Goal: Obtain resource: Download file/media

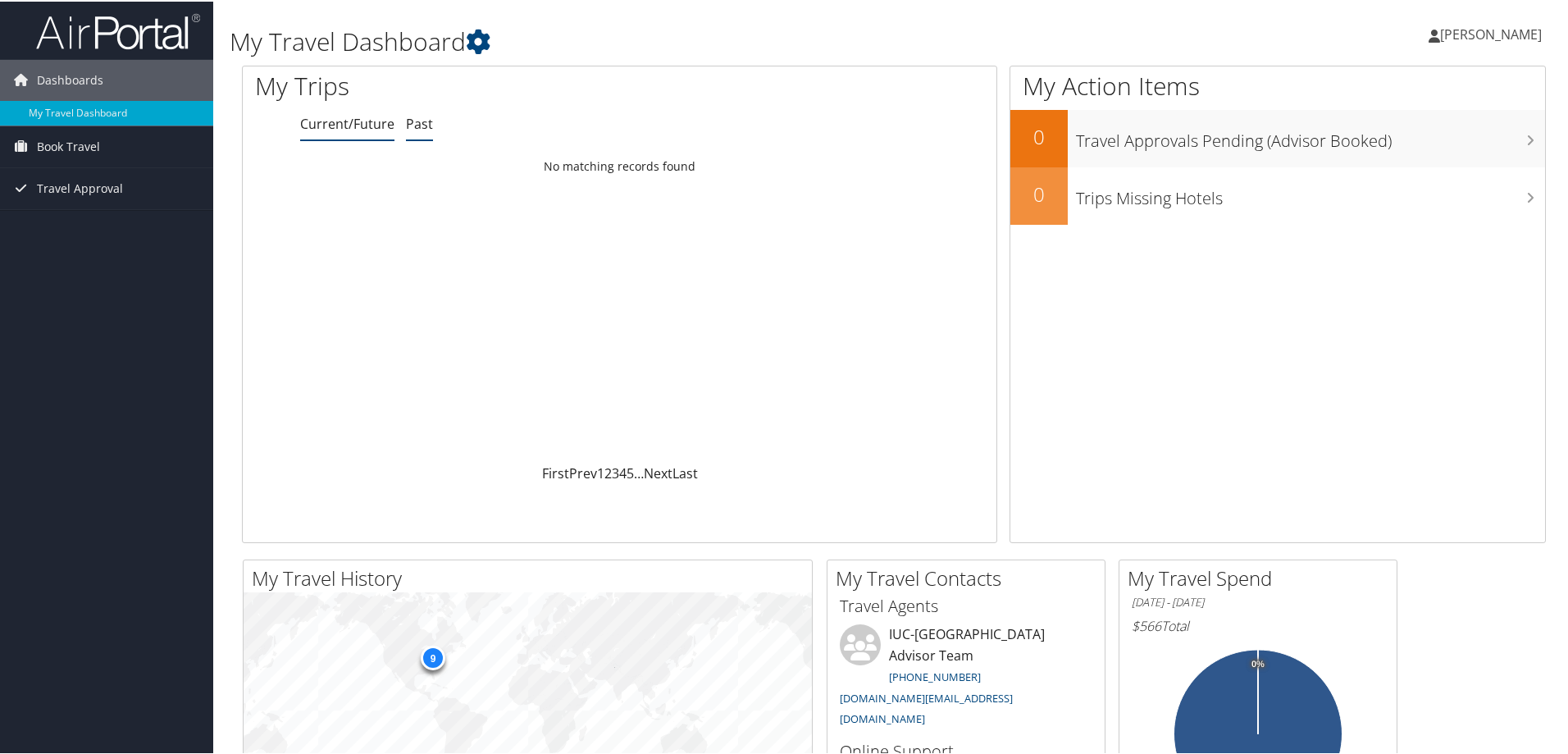
click at [422, 116] on link "Past" at bounding box center [419, 122] width 27 height 18
click at [384, 174] on div "Sun 5 Oct 2025 - Thu 9 Oct 2025" at bounding box center [337, 181] width 172 height 15
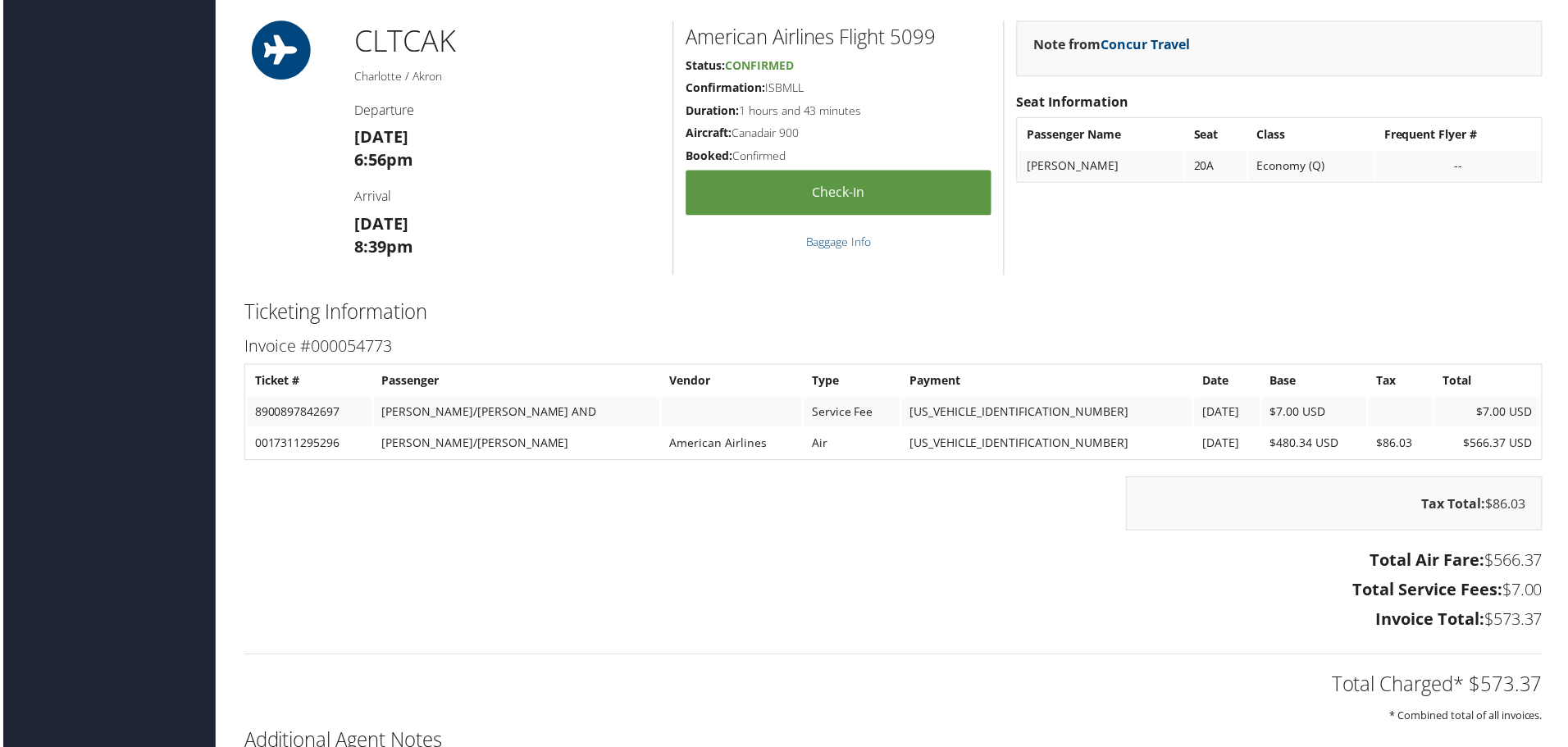
scroll to position [1721, 0]
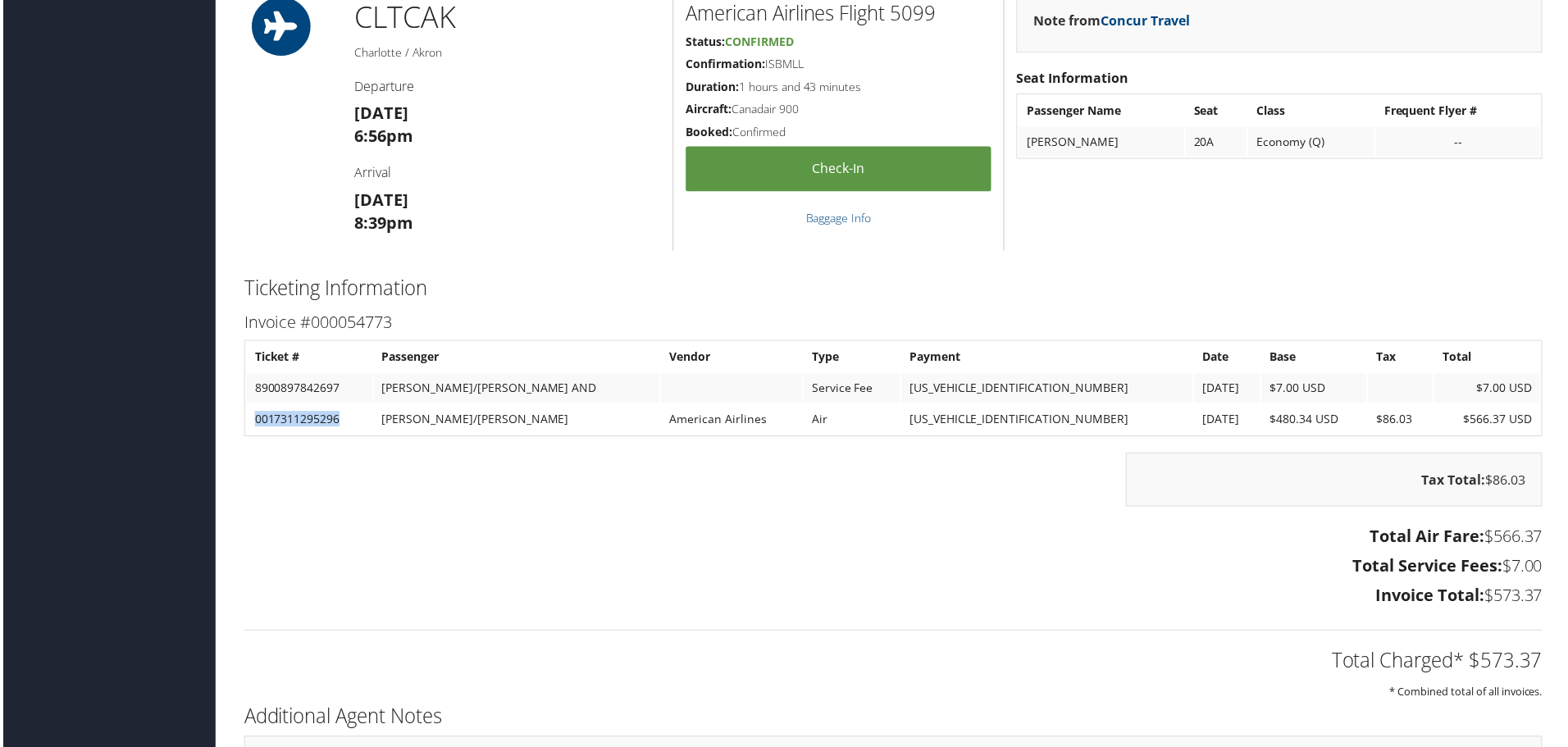
drag, startPoint x: 340, startPoint y: 416, endPoint x: 250, endPoint y: 416, distance: 90.0
click at [250, 416] on td "0017311295296" at bounding box center [308, 420] width 126 height 30
copy td "0017311295296"
click at [311, 386] on td "8900897842697" at bounding box center [308, 389] width 126 height 30
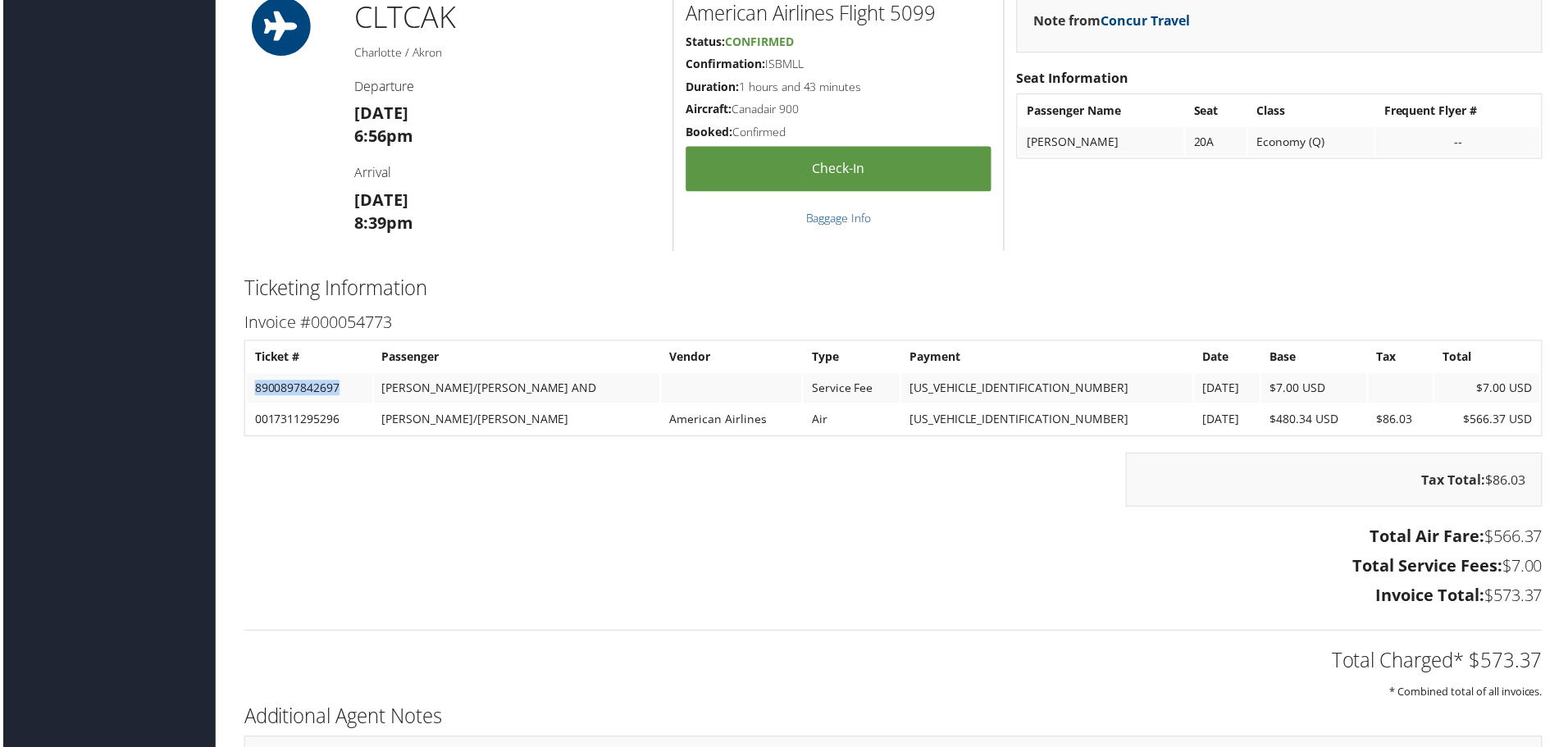
copy td "8900897842697"
click at [430, 519] on div "Tax Total: $86.03" at bounding box center [893, 489] width 1329 height 71
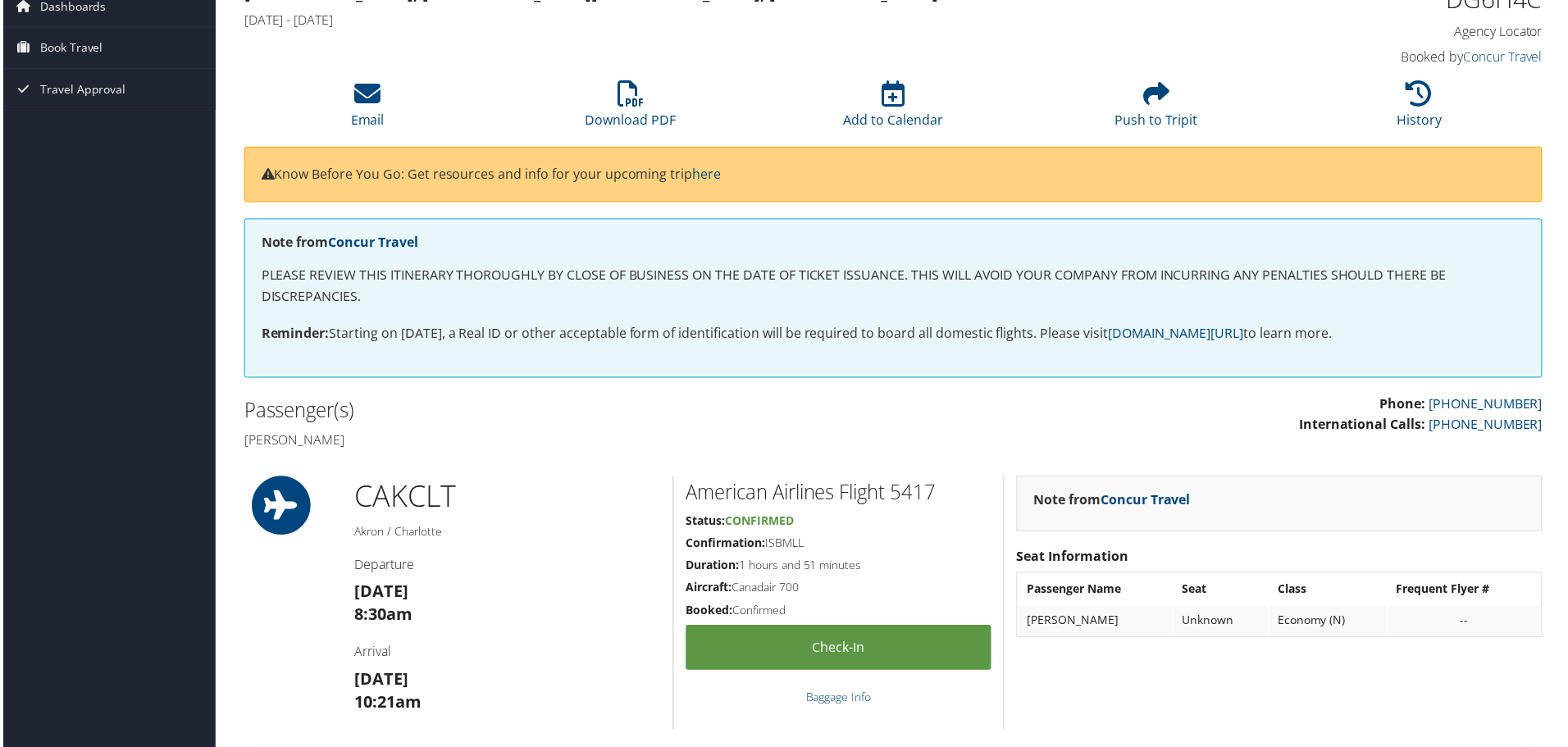
scroll to position [0, 0]
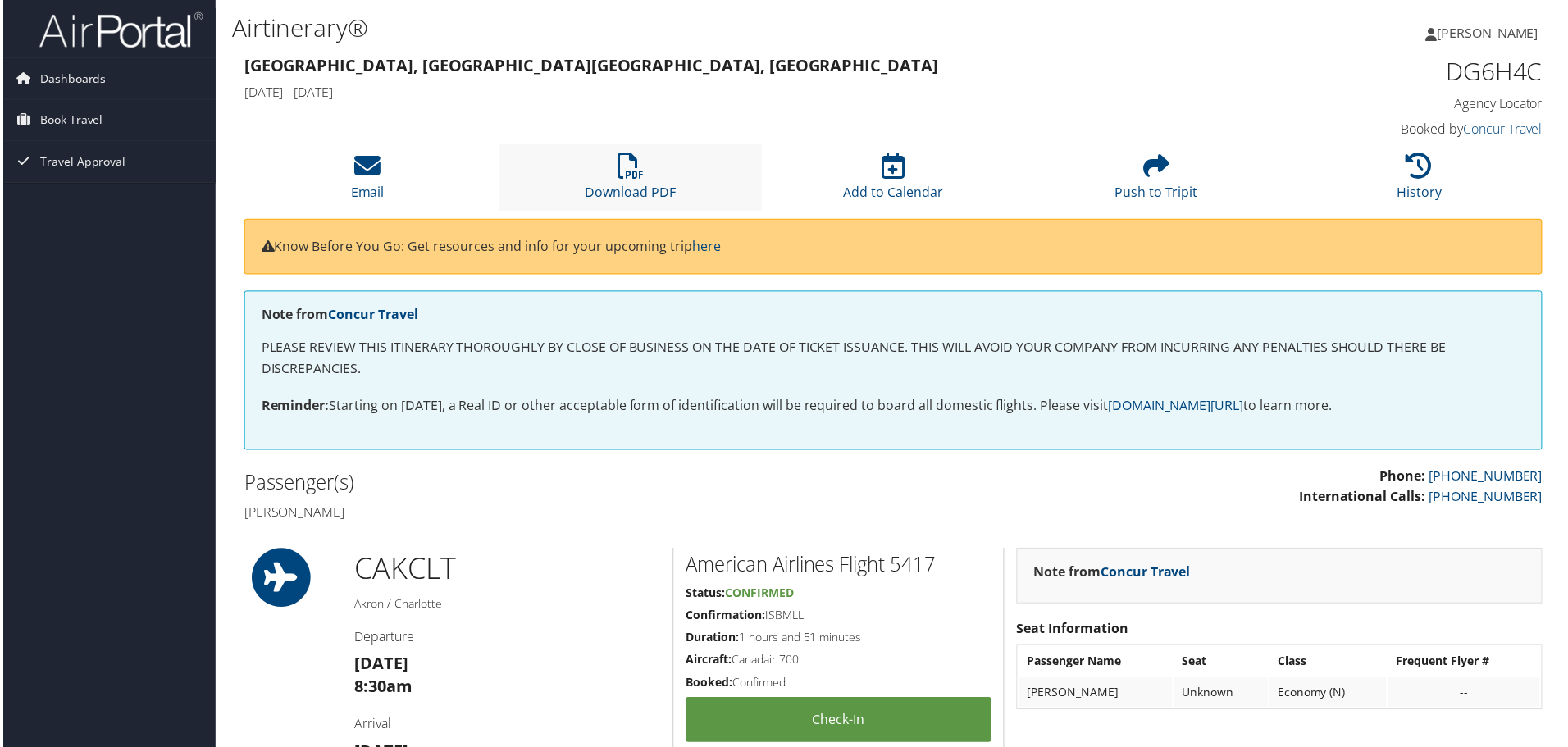
click at [615, 182] on li "Download PDF" at bounding box center [629, 178] width 264 height 67
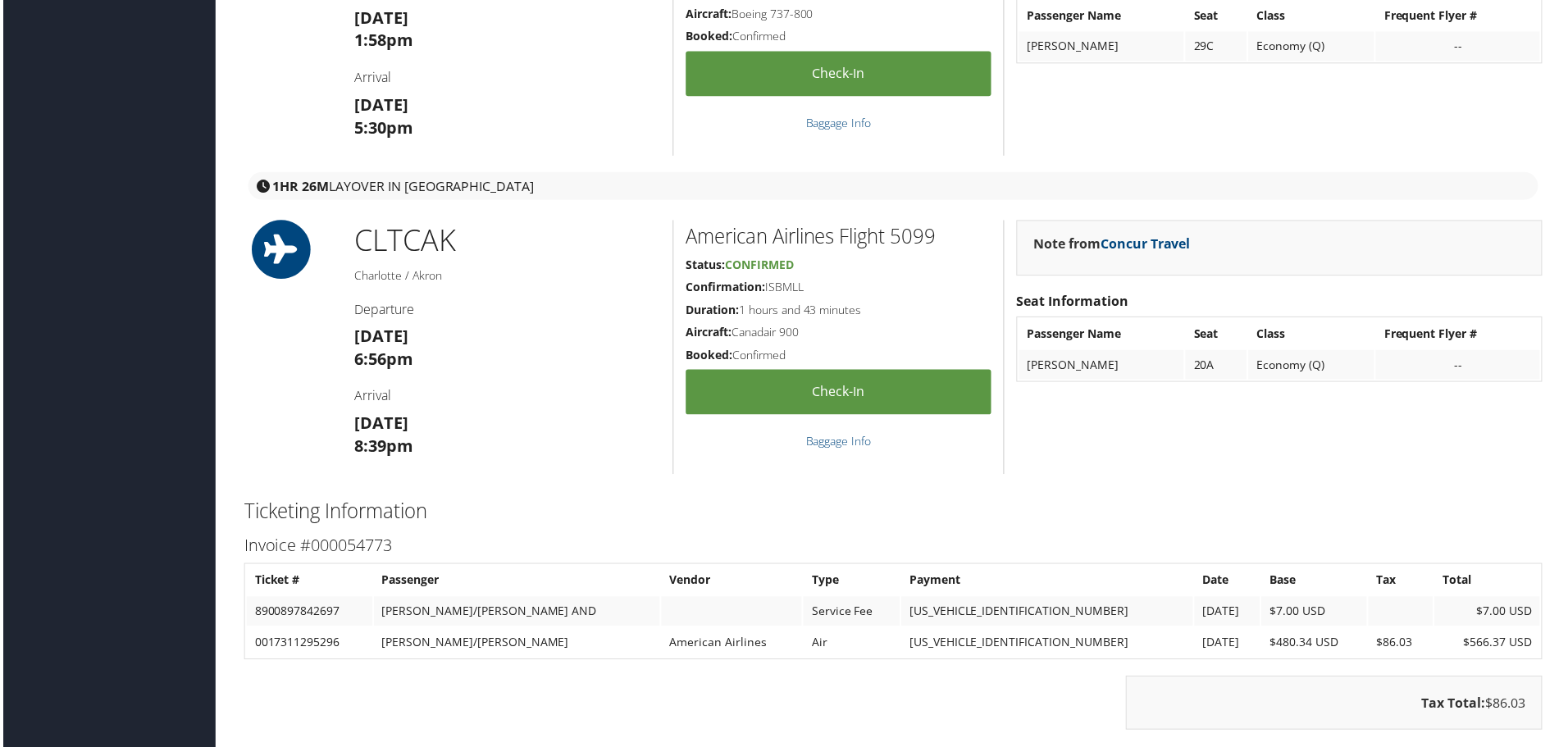
scroll to position [1408, 0]
